Goal: Task Accomplishment & Management: Manage account settings

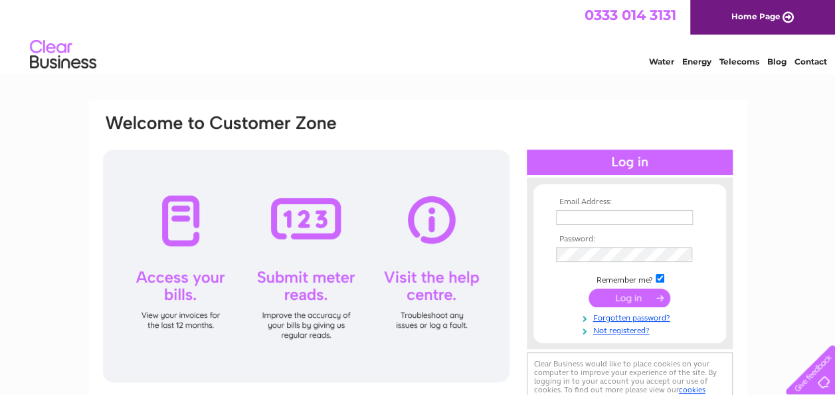
type input "[EMAIL_ADDRESS][DOMAIN_NAME]"
click at [630, 294] on input "submit" at bounding box center [629, 297] width 82 height 19
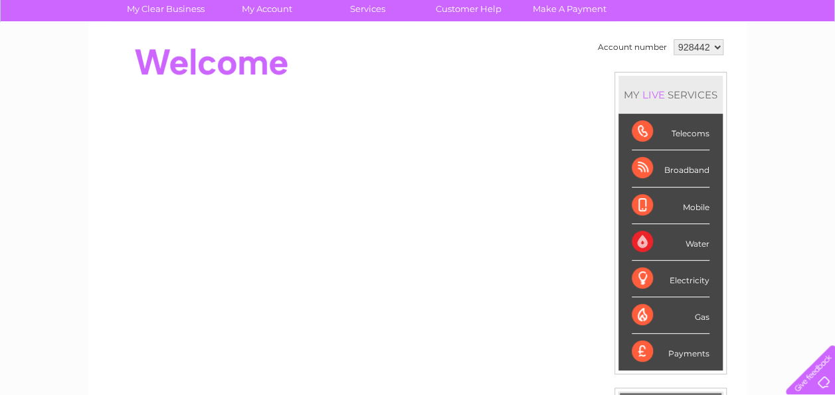
scroll to position [108, 0]
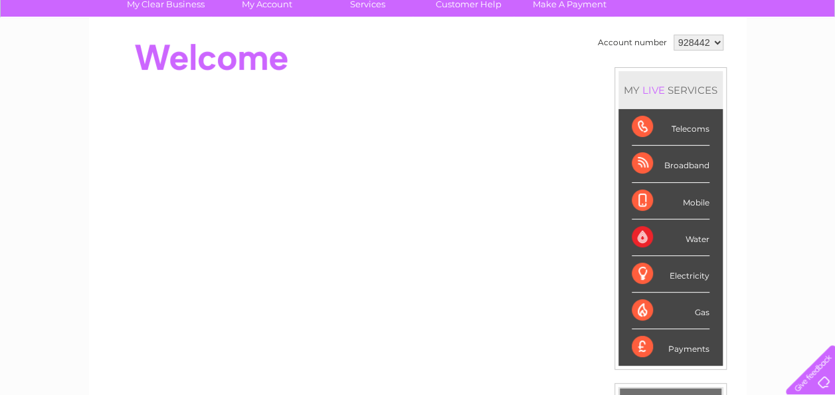
click at [690, 238] on div "Water" at bounding box center [671, 237] width 78 height 37
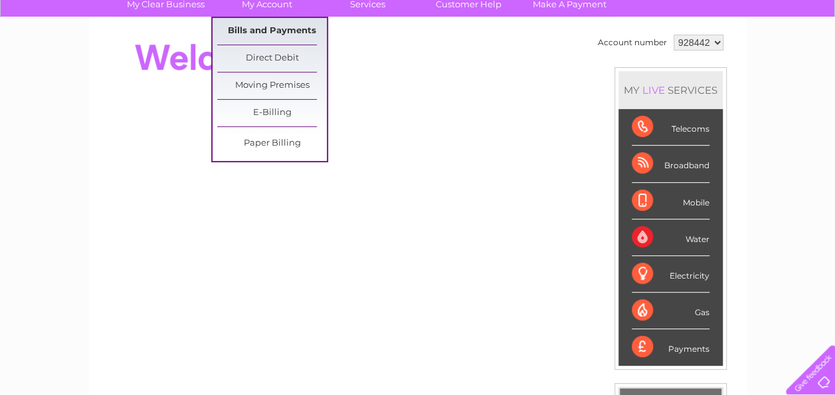
click at [268, 25] on link "Bills and Payments" at bounding box center [272, 31] width 110 height 27
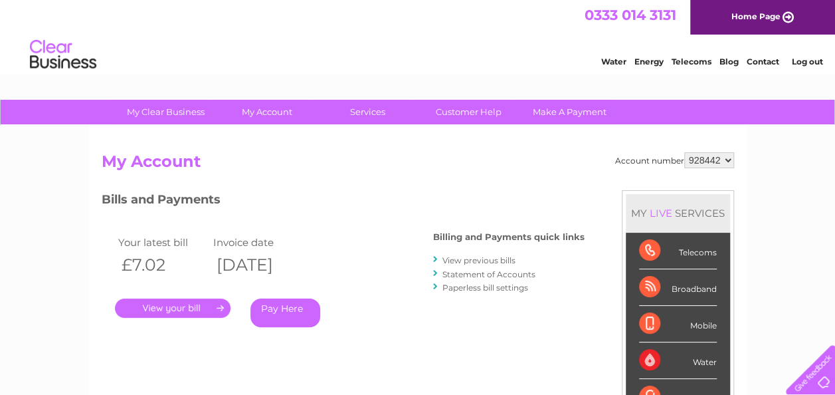
click at [729, 156] on select "928442 947953" at bounding box center [709, 160] width 50 height 16
select select "947953"
click at [684, 152] on select "928442 947953" at bounding box center [709, 160] width 50 height 16
click at [481, 255] on link "View previous bills" at bounding box center [478, 260] width 73 height 10
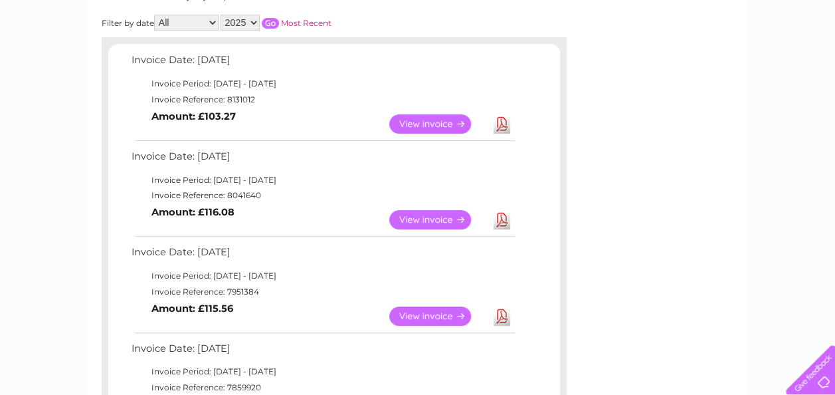
scroll to position [200, 0]
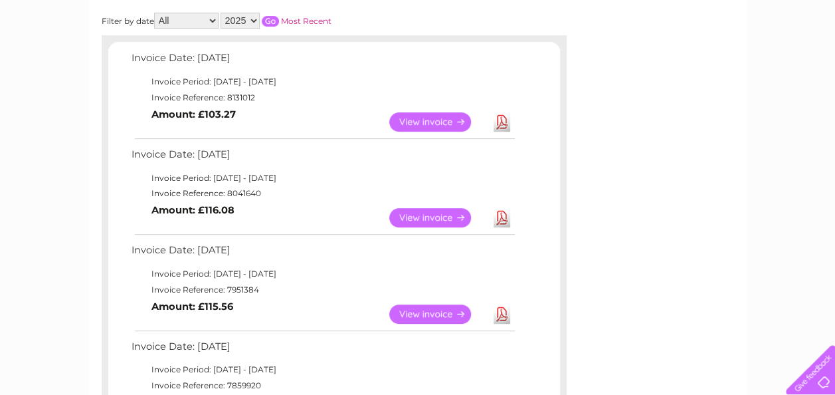
click at [501, 214] on link "Download" at bounding box center [501, 217] width 17 height 19
click at [499, 116] on link "Download" at bounding box center [501, 121] width 17 height 19
